Goal: Task Accomplishment & Management: Use online tool/utility

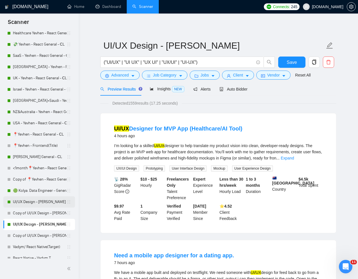
scroll to position [143, 0]
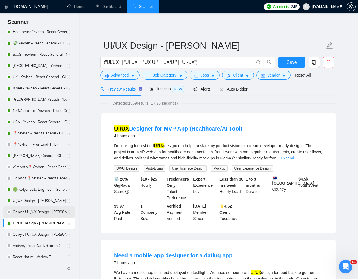
click at [30, 211] on link "Copy of UI/UX Design - [PERSON_NAME]" at bounding box center [40, 211] width 54 height 11
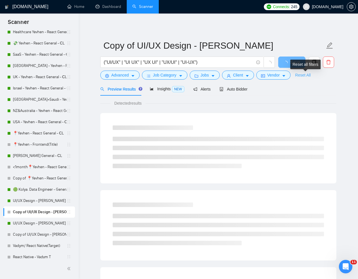
click at [305, 75] on link "Reset All" at bounding box center [302, 75] width 15 height 6
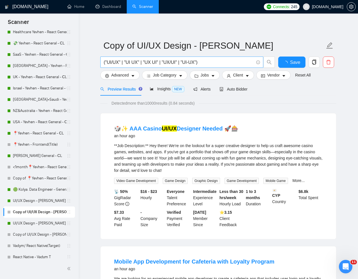
click at [140, 65] on input "("UI/UX" | "UI UX" | "UX UI" | "UX/UI" | "UI-UX")" at bounding box center [179, 62] width 150 height 7
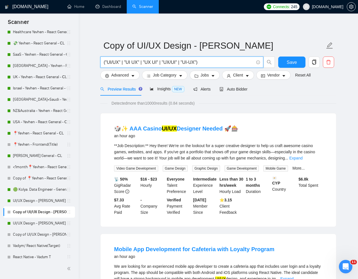
click at [140, 64] on input "("UI/UX" | "UI UX" | "UX UI" | "UX/UI" | "UI-UX")" at bounding box center [179, 62] width 150 height 7
paste input "UX/UI Designer Needed for Travel Connection Application"
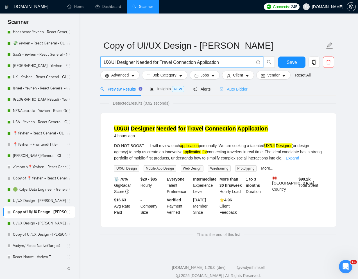
type input "UX/UI Designer Needed for Travel Connection Application"
click at [239, 90] on span "Auto Bidder" at bounding box center [233, 89] width 28 height 4
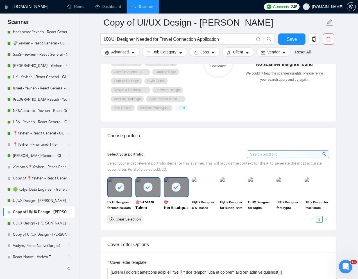
scroll to position [453, 0]
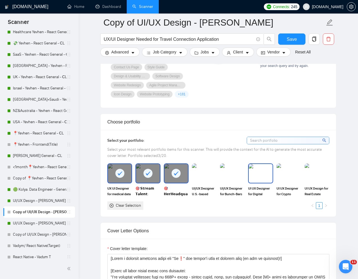
click at [267, 180] on img at bounding box center [260, 173] width 24 height 19
click at [286, 177] on img at bounding box center [289, 173] width 24 height 19
click at [301, 177] on div "UI UX Designer for Crypto Platform Solana Tools | UX/UI Designer" at bounding box center [289, 179] width 28 height 33
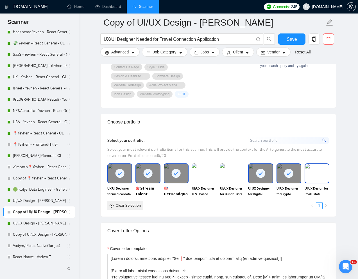
click at [309, 176] on img at bounding box center [317, 173] width 24 height 19
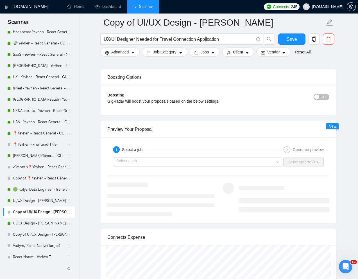
scroll to position [1015, 0]
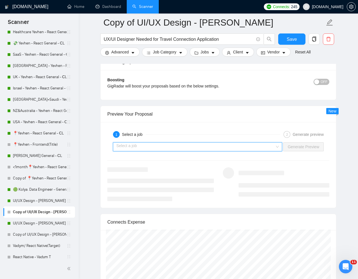
click at [268, 150] on input "search" at bounding box center [195, 146] width 158 height 8
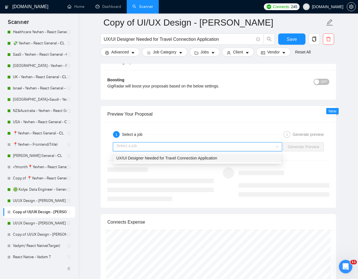
click at [236, 157] on div "UX/UI Designer Needed for Travel Connection Application" at bounding box center [197, 158] width 162 height 6
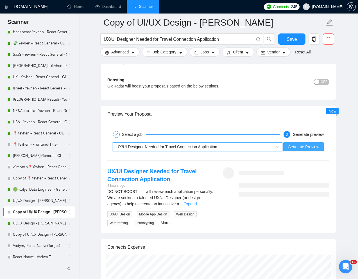
click at [297, 145] on span "Generate Preview" at bounding box center [303, 146] width 31 height 6
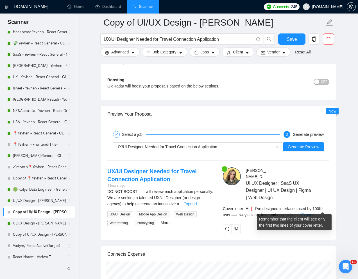
click at [314, 212] on link "Expand" at bounding box center [307, 214] width 13 height 4
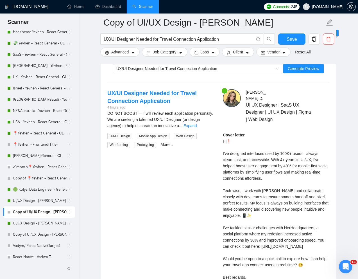
scroll to position [1093, 0]
drag, startPoint x: 263, startPoint y: 227, endPoint x: 321, endPoint y: 233, distance: 58.1
click at [321, 233] on div "Cover letter Hi❗ I’ve designed interfaces used by 100K+ users—always clean, fas…" at bounding box center [276, 208] width 106 height 154
copy div "y redesign increased active connections by 30% and improved onboarding speed."
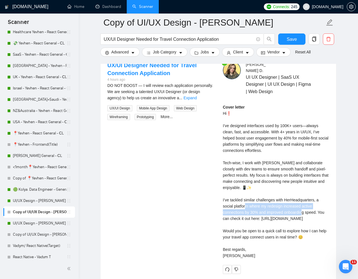
scroll to position [1121, 0]
click at [283, 183] on div "Cover letter Hi❗ I’ve designed interfaces used by 100K+ users—always clean, fas…" at bounding box center [276, 181] width 106 height 154
click at [155, 38] on input "UX/UI Designer Needed for Travel Connection Application" at bounding box center [179, 39] width 150 height 7
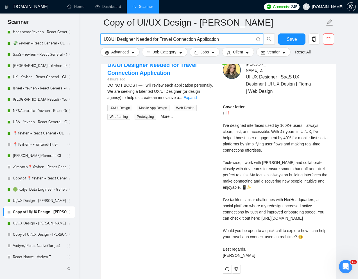
click at [155, 38] on input "UX/UI Designer Needed for Travel Connection Application" at bounding box center [179, 39] width 150 height 7
paste input "Looking for s skilled web designer to come up with a Figma design for an existi…"
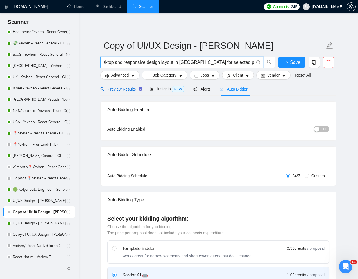
scroll to position [0, 0]
click at [115, 87] on span "Preview Results" at bounding box center [120, 89] width 40 height 4
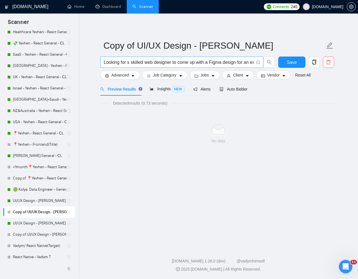
click at [130, 63] on input "Looking for s skilled web designer to come up with a Figma design for an existi…" at bounding box center [179, 62] width 150 height 7
paste input "Skilled UX/UI Designer to make a FIGMA Redesign for an Existing Website"
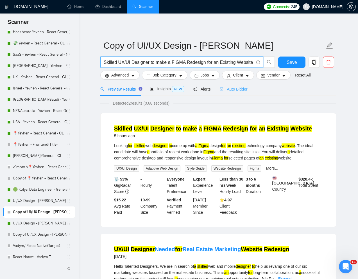
type input "Skilled UX/UI Designer to make a FIGMA Redesign for an Existing Website"
click at [236, 90] on span "Auto Bidder" at bounding box center [233, 89] width 28 height 4
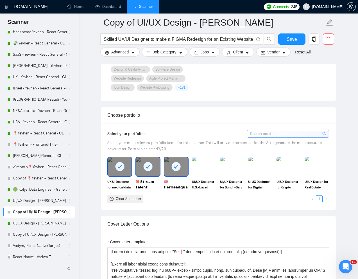
scroll to position [468, 0]
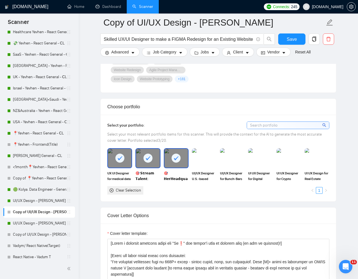
click at [181, 164] on div at bounding box center [176, 158] width 24 height 19
click at [145, 164] on div at bounding box center [148, 158] width 24 height 19
click at [129, 164] on div at bounding box center [120, 158] width 24 height 19
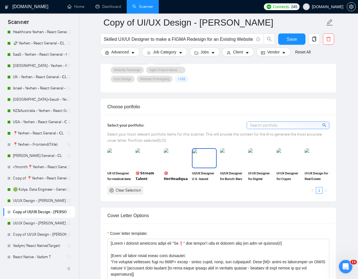
click at [203, 160] on img at bounding box center [204, 158] width 24 height 19
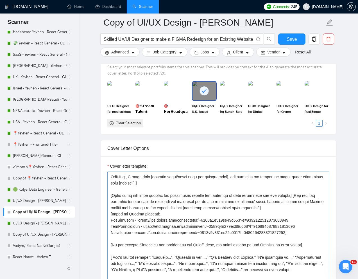
scroll to position [42, 0]
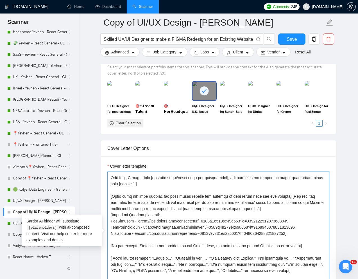
drag, startPoint x: 111, startPoint y: 222, endPoint x: 303, endPoint y: 233, distance: 193.0
click at [303, 233] on textarea "Cover letter template:" at bounding box center [218, 234] width 222 height 126
paste textarea "Welcome Renovation"
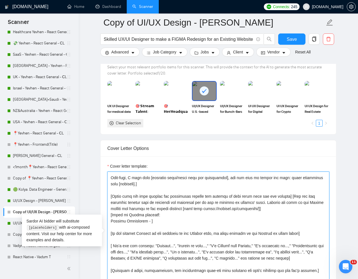
paste textarea "[URL][DOMAIN_NAME]"
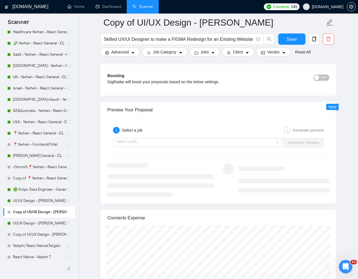
scroll to position [1047, 0]
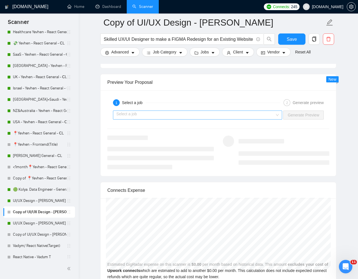
type textarea "[Lorem i dolorsit ametcons adipi eli "Se❗" doe tempor'i utla et dolorem aliq (e…"
click at [263, 115] on input "search" at bounding box center [195, 115] width 158 height 8
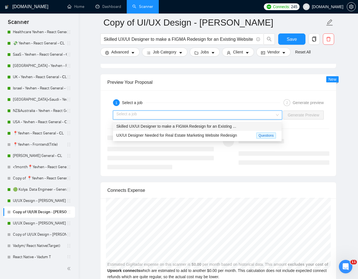
click at [212, 126] on span "Skilled UX/UI Designer to make a FIGMA Redesign for an Existing ..." at bounding box center [176, 126] width 120 height 4
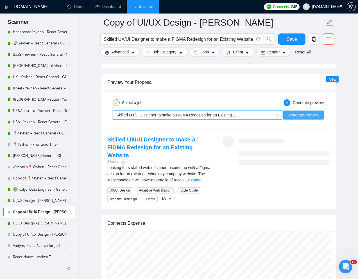
click at [300, 114] on span "Generate Preview" at bounding box center [303, 115] width 31 height 6
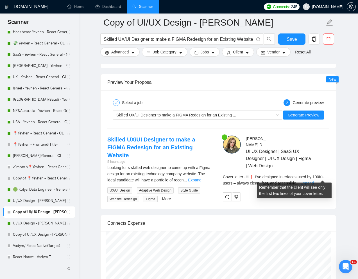
click at [313, 181] on link "Expand" at bounding box center [306, 183] width 13 height 4
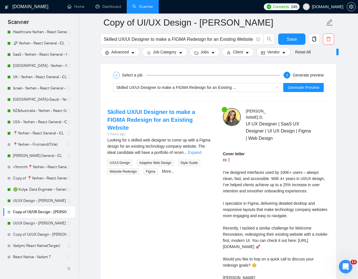
scroll to position [1080, 0]
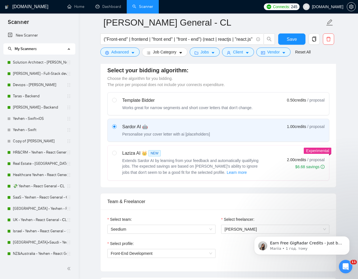
scroll to position [120, 0]
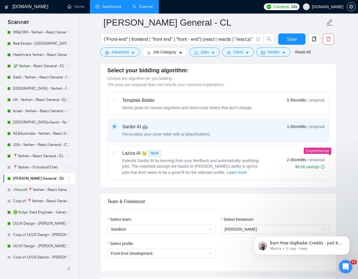
click at [111, 9] on link "Dashboard" at bounding box center [108, 6] width 26 height 5
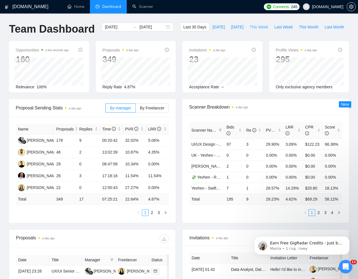
click at [249, 30] on span "This Week" at bounding box center [258, 27] width 19 height 6
type input "2025-08-25"
type input "2025-08-31"
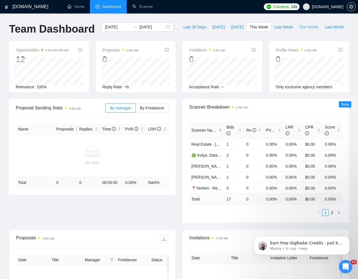
click at [299, 30] on span "This Month" at bounding box center [308, 27] width 19 height 6
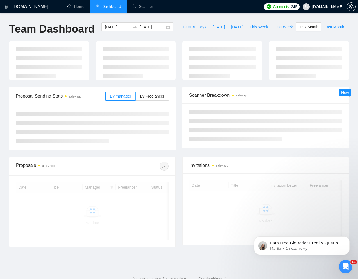
type input "2025-08-01"
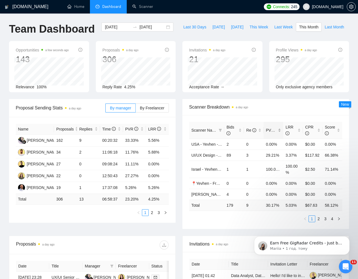
click at [273, 132] on span "PVR" at bounding box center [272, 130] width 13 height 4
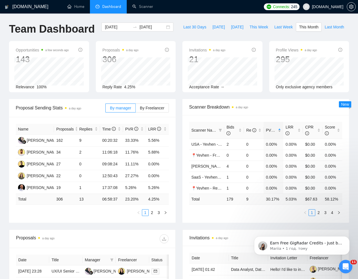
click at [273, 132] on span "PVR" at bounding box center [272, 130] width 13 height 4
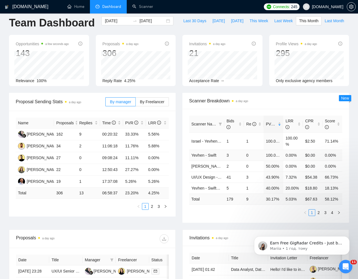
scroll to position [8, 0]
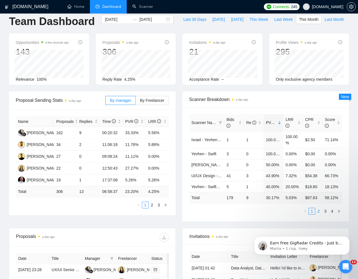
click at [317, 214] on link "2" at bounding box center [318, 211] width 6 height 6
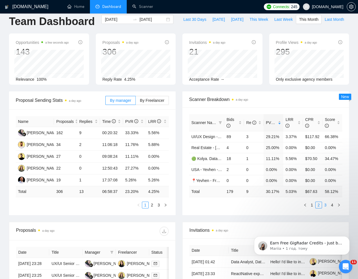
click at [326, 208] on link "3" at bounding box center [325, 205] width 6 height 6
